Goal: Find specific page/section: Find specific page/section

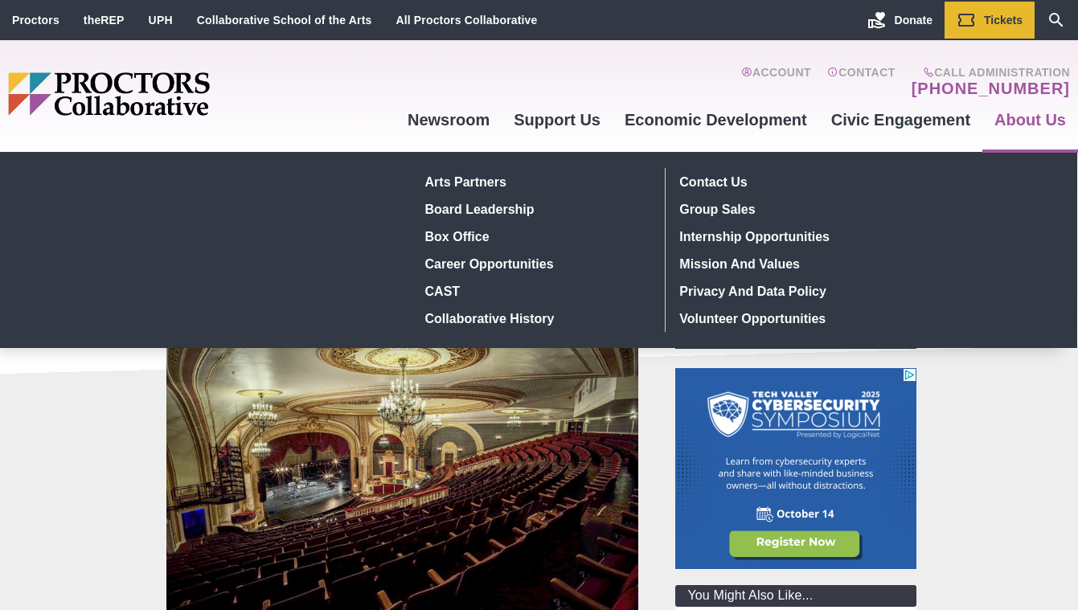
click at [1026, 119] on link "About Us" at bounding box center [1031, 119] width 96 height 43
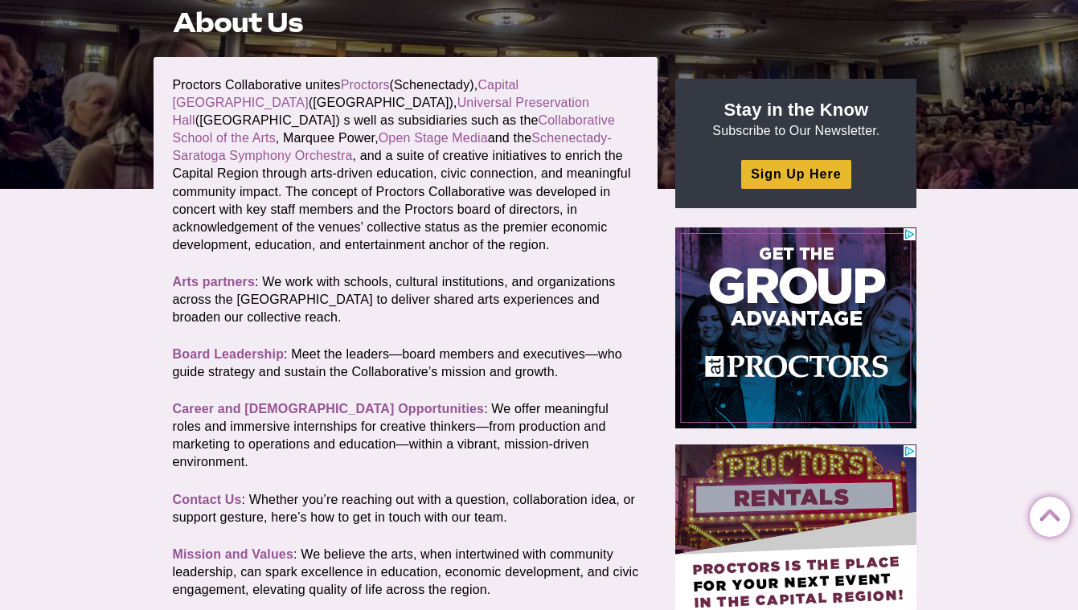
scroll to position [318, 0]
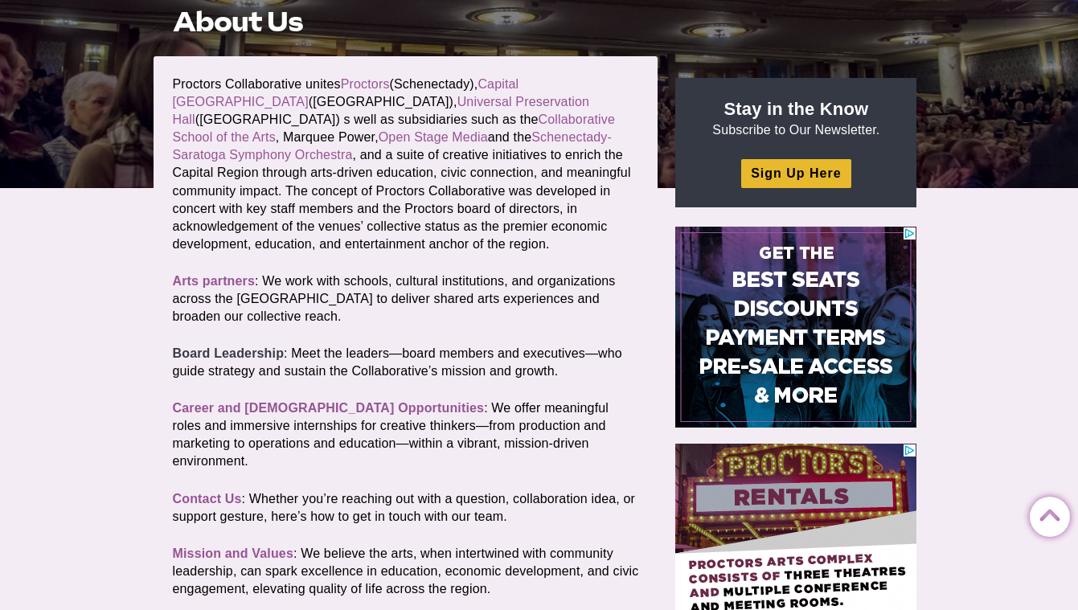
click at [265, 351] on link "Board Leadership" at bounding box center [229, 354] width 112 height 14
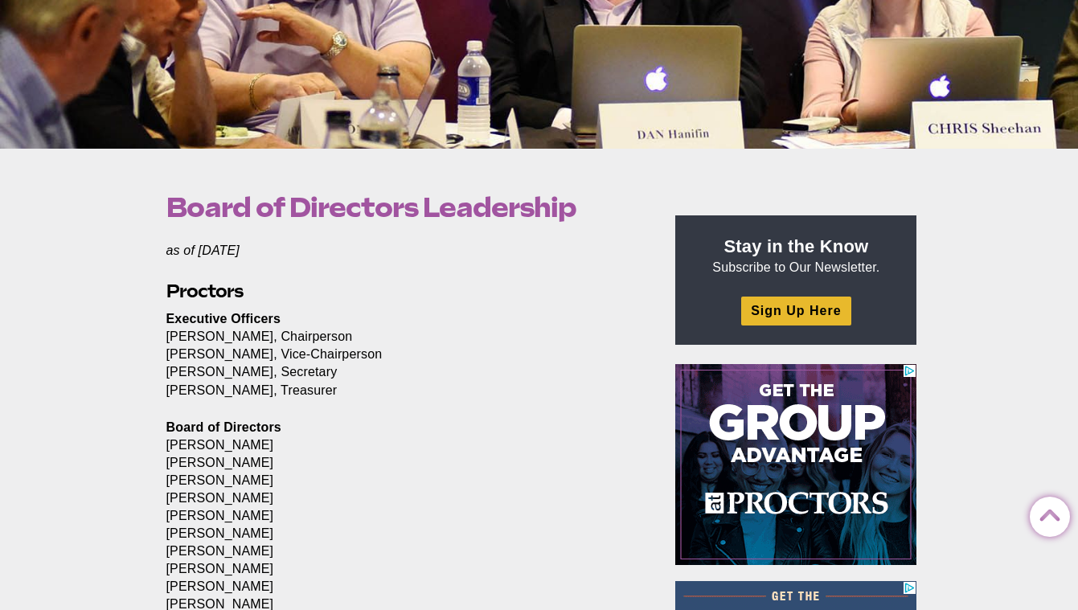
scroll to position [359, 0]
